Goal: Check status: Check status

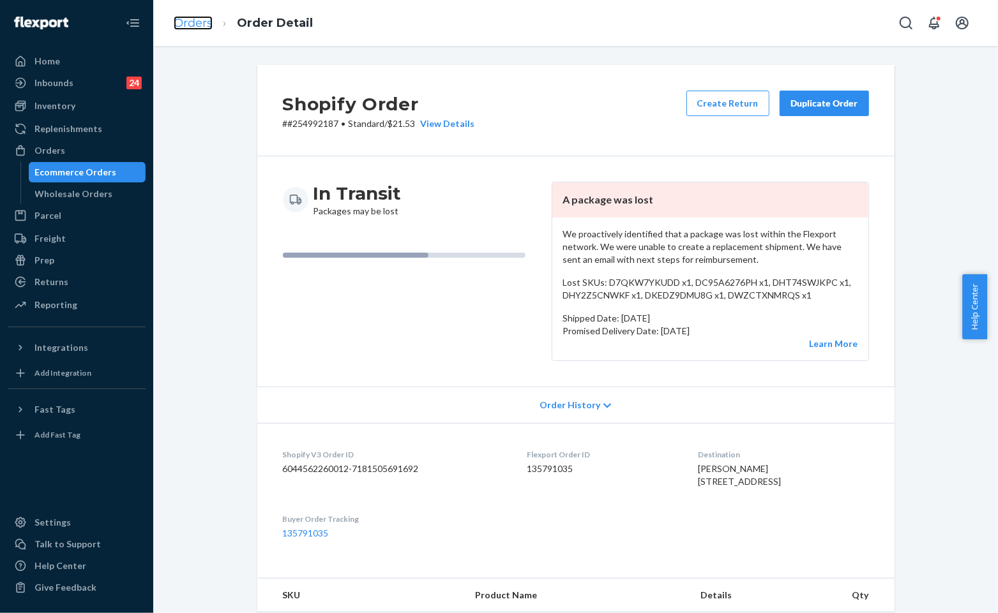
click at [200, 23] on link "Orders" at bounding box center [193, 23] width 39 height 14
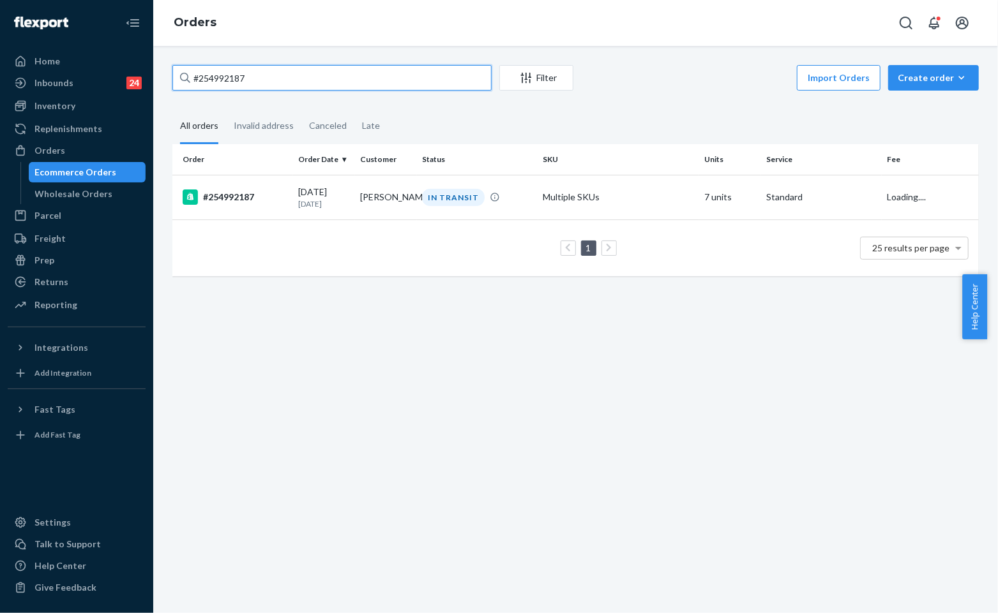
click at [418, 88] on input "#254992187" at bounding box center [331, 78] width 319 height 26
paste input "342877DELIVERRSPLIT7169639940140"
type input "#254342877DELIVERRSPLIT7169639940140"
click at [460, 202] on div "DELIVERED" at bounding box center [451, 197] width 59 height 17
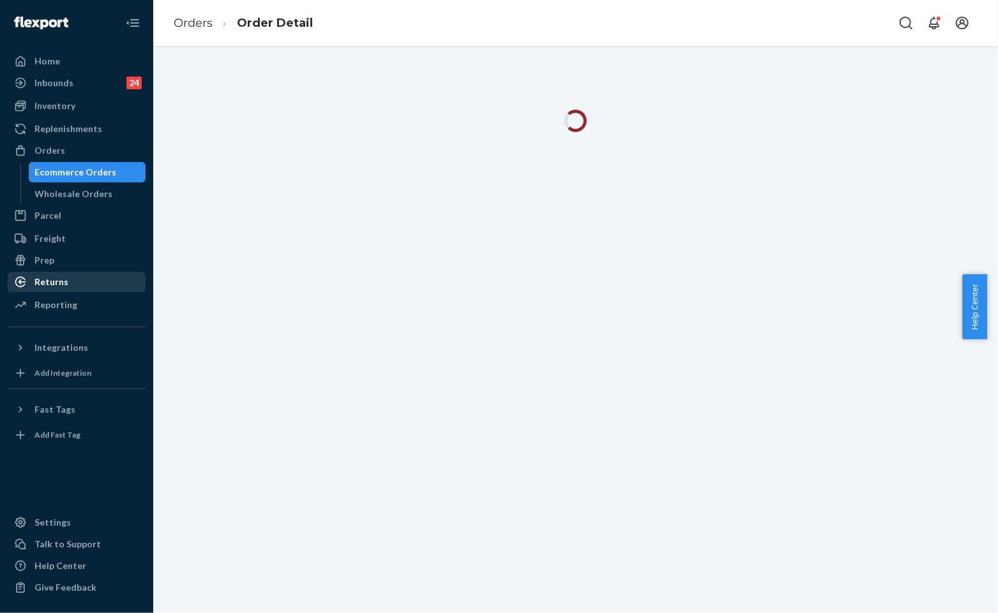
click at [64, 276] on div "Returns" at bounding box center [51, 282] width 34 height 13
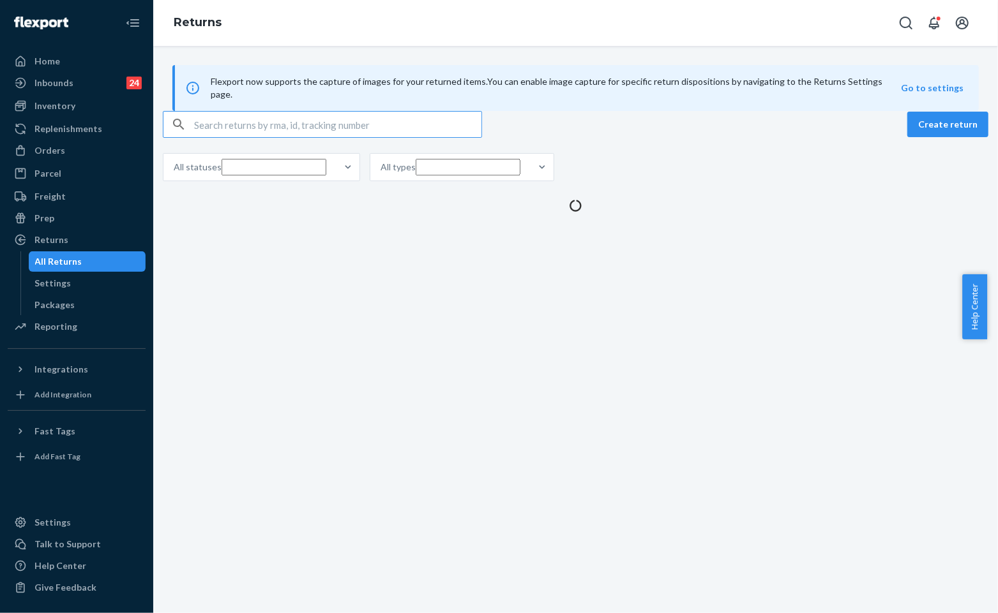
click at [363, 137] on input "text" at bounding box center [337, 125] width 287 height 26
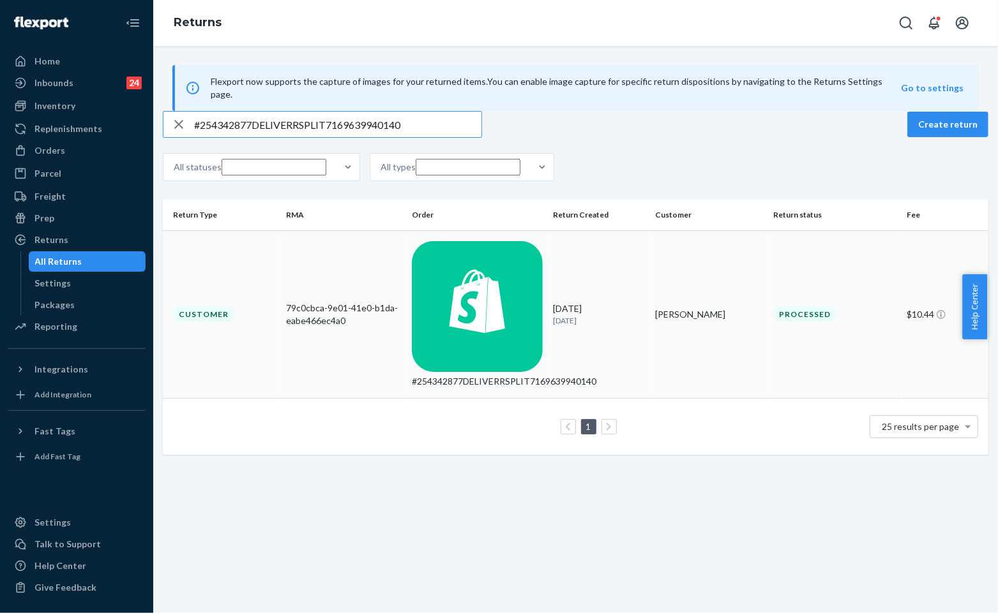
type input "#254342877DELIVERRSPLIT7169639940140"
click at [467, 285] on td "#254342877DELIVERRSPLIT7169639940140" at bounding box center [478, 314] width 142 height 169
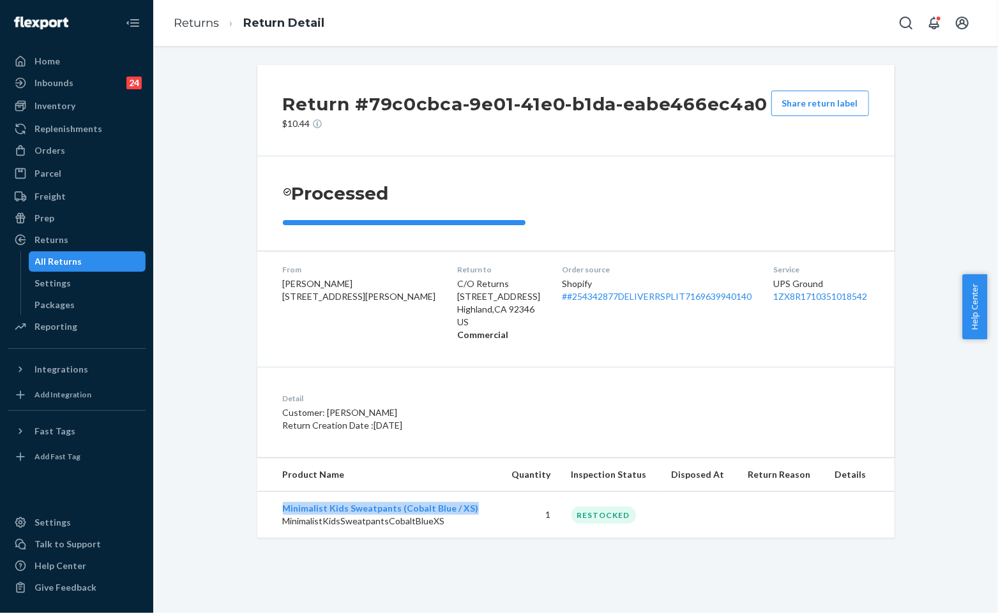
drag, startPoint x: 483, startPoint y: 512, endPoint x: 272, endPoint y: 511, distance: 210.6
click at [272, 511] on td "Minimalist Kids Sweatpants (Cobalt Blue / XS) MinimalistKidsSweatpantsCobaltBlu…" at bounding box center [378, 515] width 242 height 47
copy link "Minimalist Kids Sweatpants (Cobalt Blue / XS)"
click at [596, 385] on div "Detail Customer: [PERSON_NAME] Return Creation Date : [DATE]" at bounding box center [575, 412] width 637 height 91
click at [624, 302] on link "# #254342877DELIVERRSPLIT7169639940140" at bounding box center [657, 296] width 190 height 11
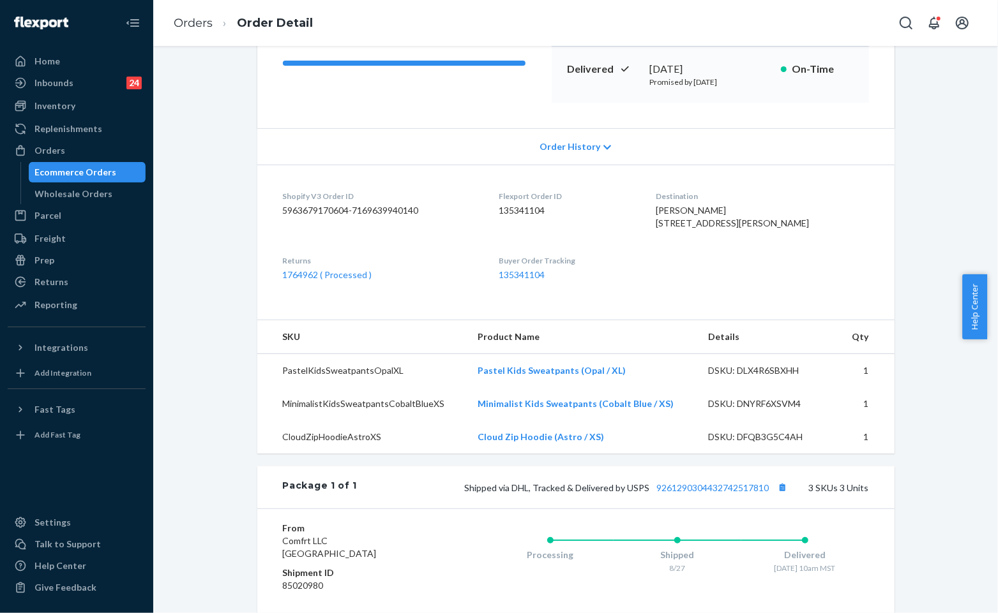
scroll to position [213, 0]
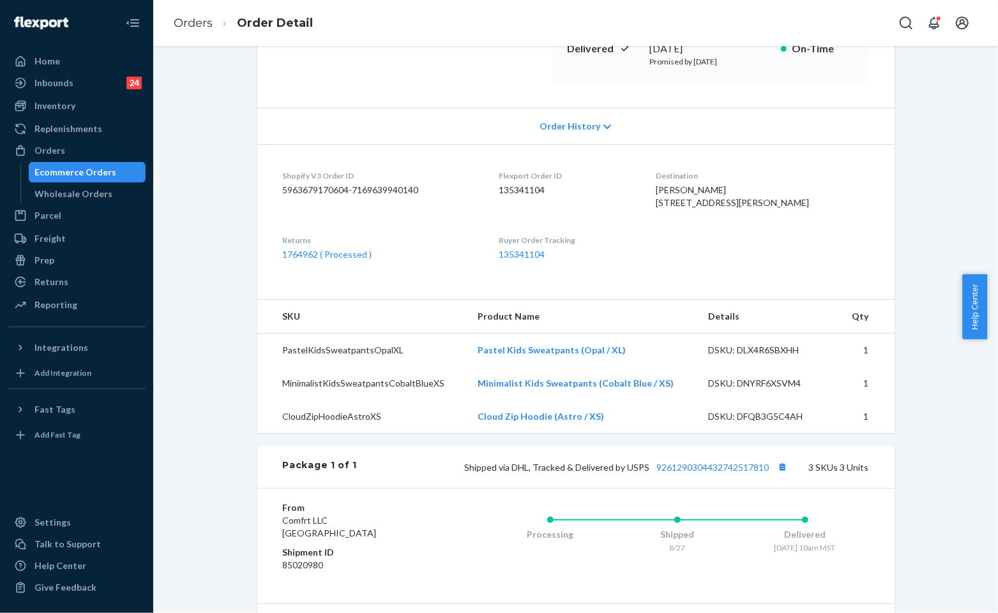
click at [416, 113] on div "Order History" at bounding box center [575, 126] width 637 height 36
